Goal: Information Seeking & Learning: Learn about a topic

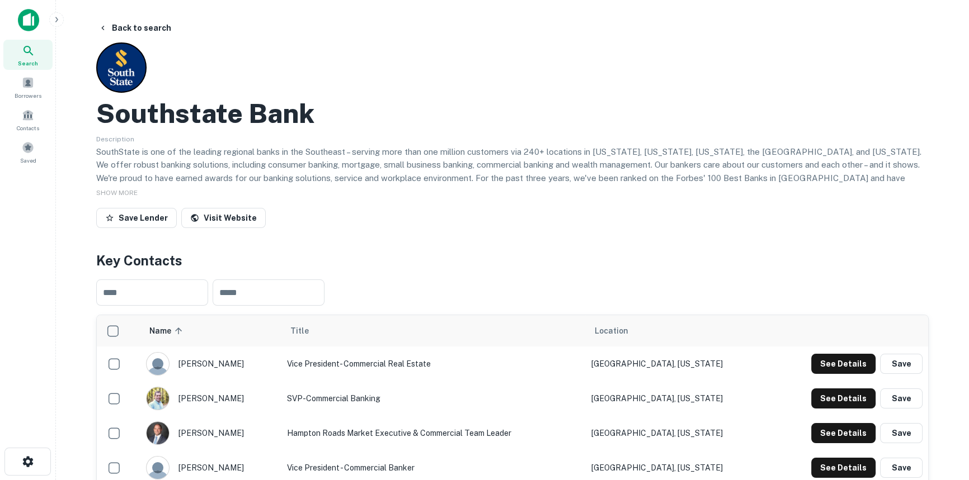
click at [30, 56] on icon at bounding box center [28, 50] width 13 height 13
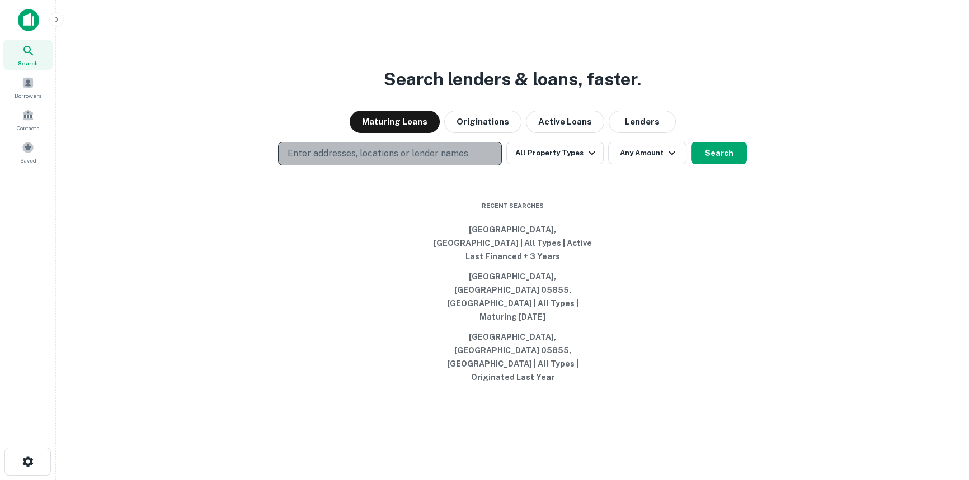
click at [371, 166] on button "Enter addresses, locations or lender names" at bounding box center [390, 153] width 224 height 23
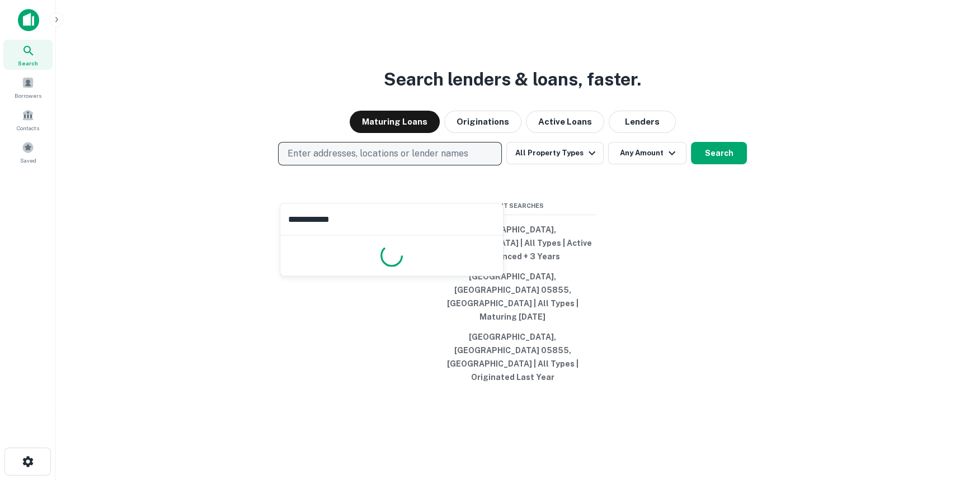
type input "**********"
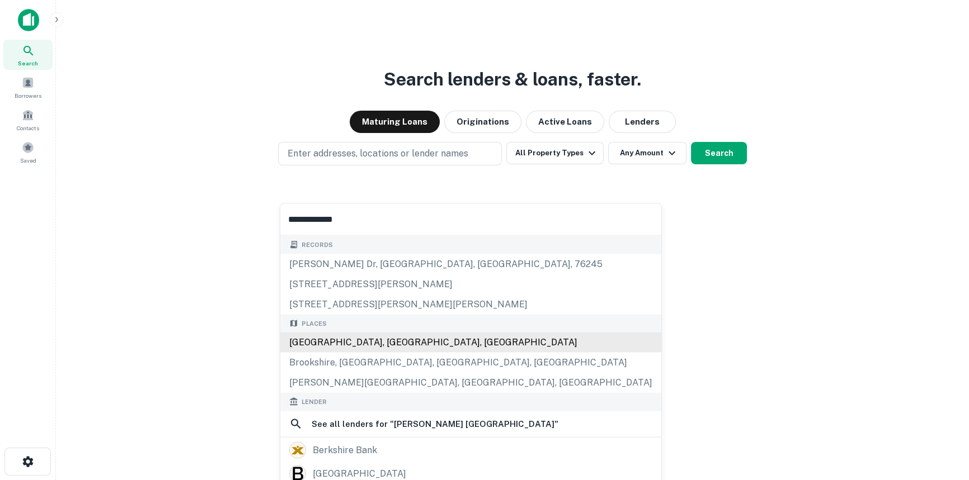
click at [406, 339] on div "[GEOGRAPHIC_DATA], [GEOGRAPHIC_DATA], [GEOGRAPHIC_DATA]" at bounding box center [470, 342] width 381 height 20
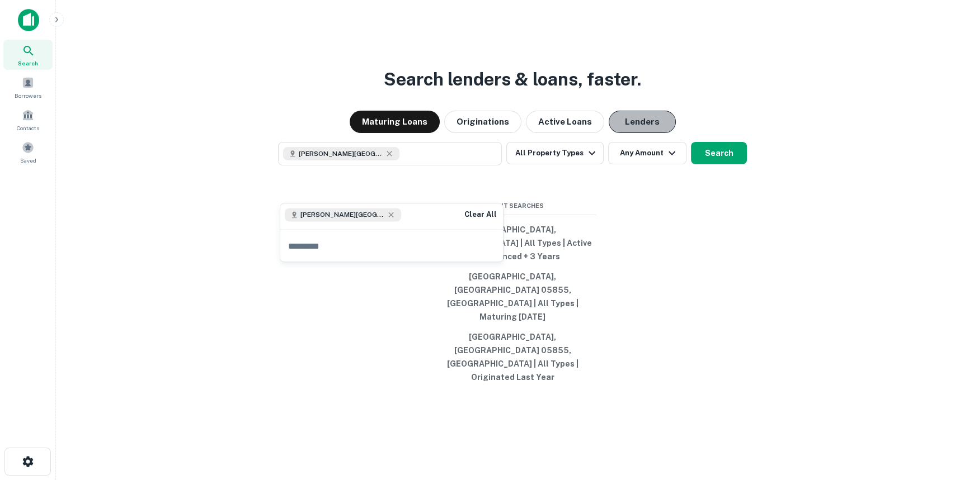
click at [622, 133] on button "Lenders" at bounding box center [641, 122] width 67 height 22
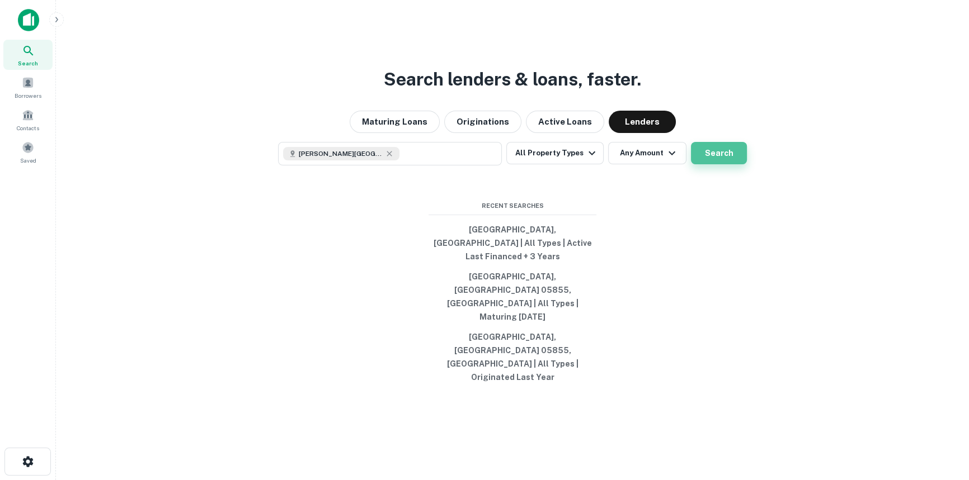
click at [709, 164] on button "Search" at bounding box center [719, 153] width 56 height 22
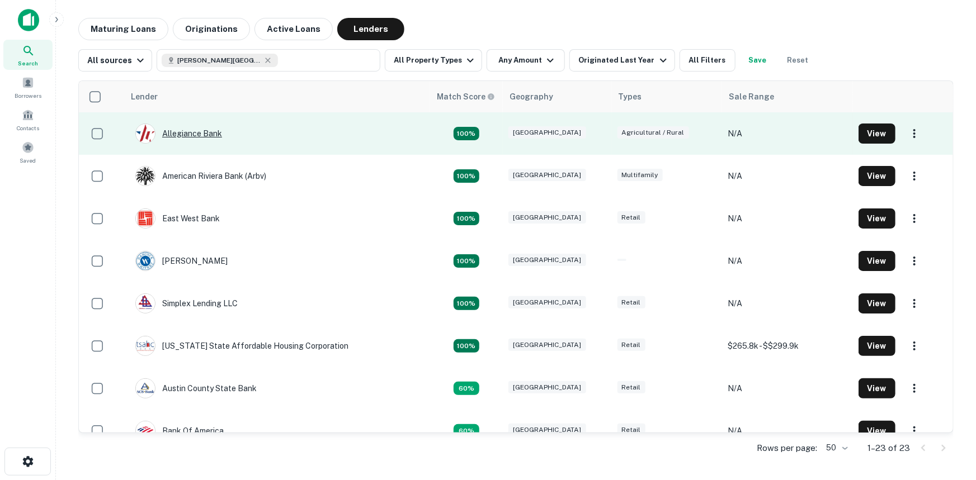
click at [214, 134] on div "Allegiance Bank" at bounding box center [178, 134] width 87 height 20
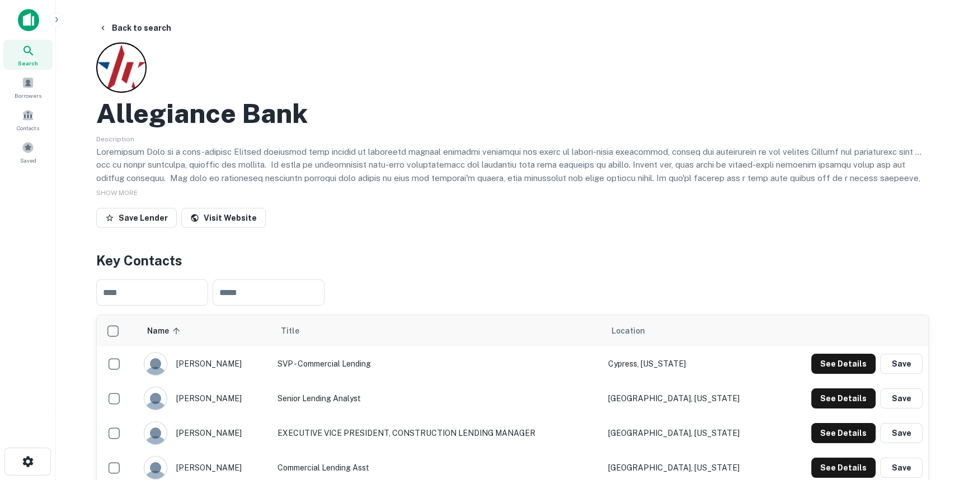
click at [25, 53] on icon at bounding box center [28, 50] width 13 height 13
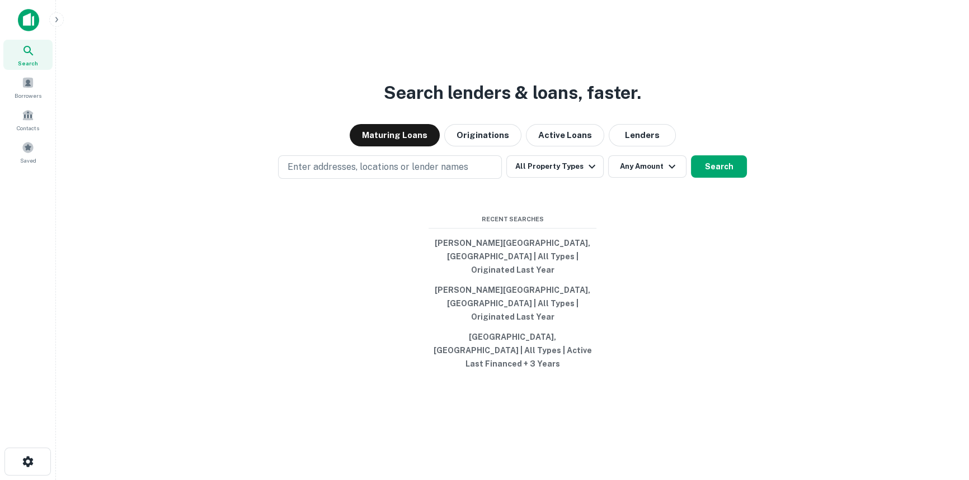
click at [29, 53] on icon at bounding box center [28, 50] width 13 height 13
